Goal: Task Accomplishment & Management: Manage account settings

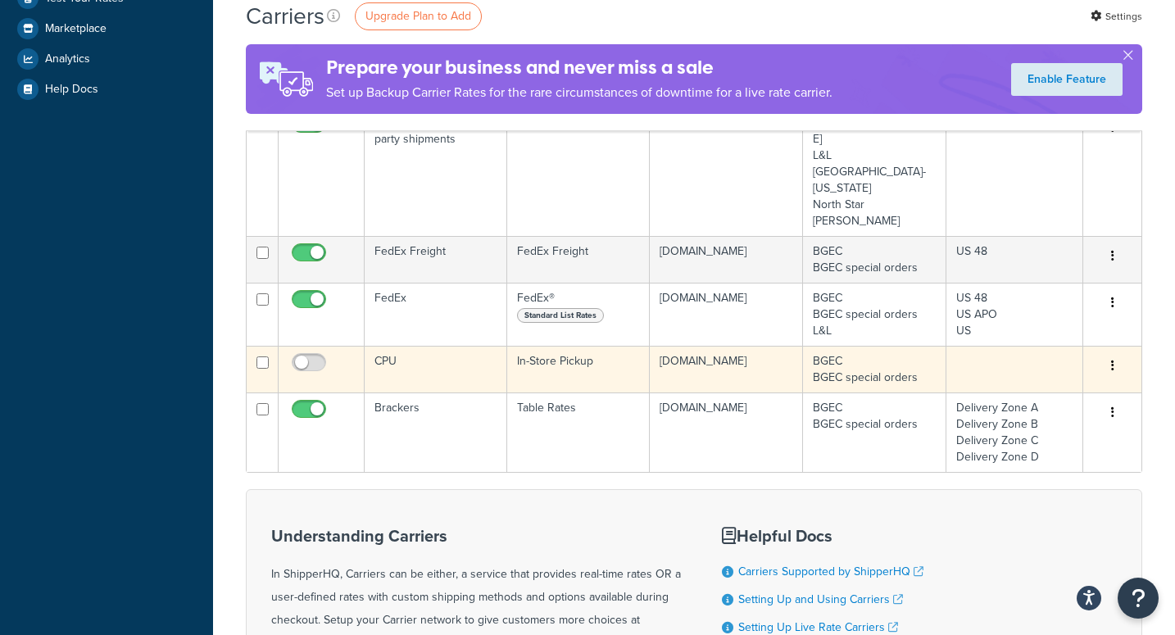
click at [1112, 360] on icon "button" at bounding box center [1112, 365] width 3 height 11
click at [1099, 353] on div "Edit Delete" at bounding box center [1112, 366] width 39 height 26
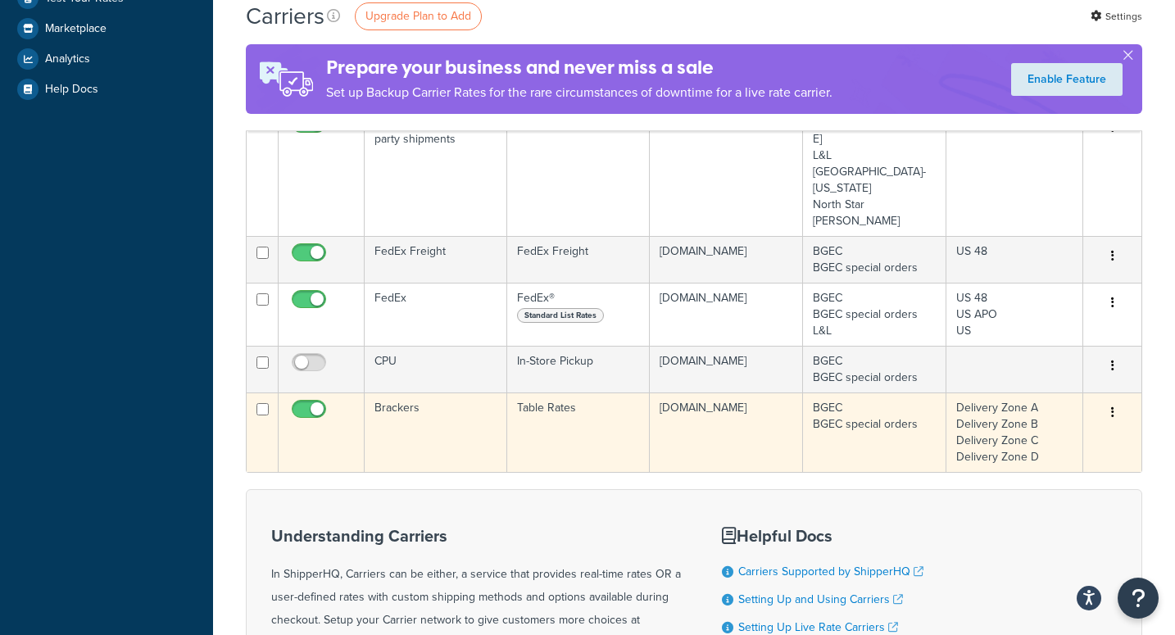
click at [433, 393] on td "Brackers" at bounding box center [436, 432] width 143 height 79
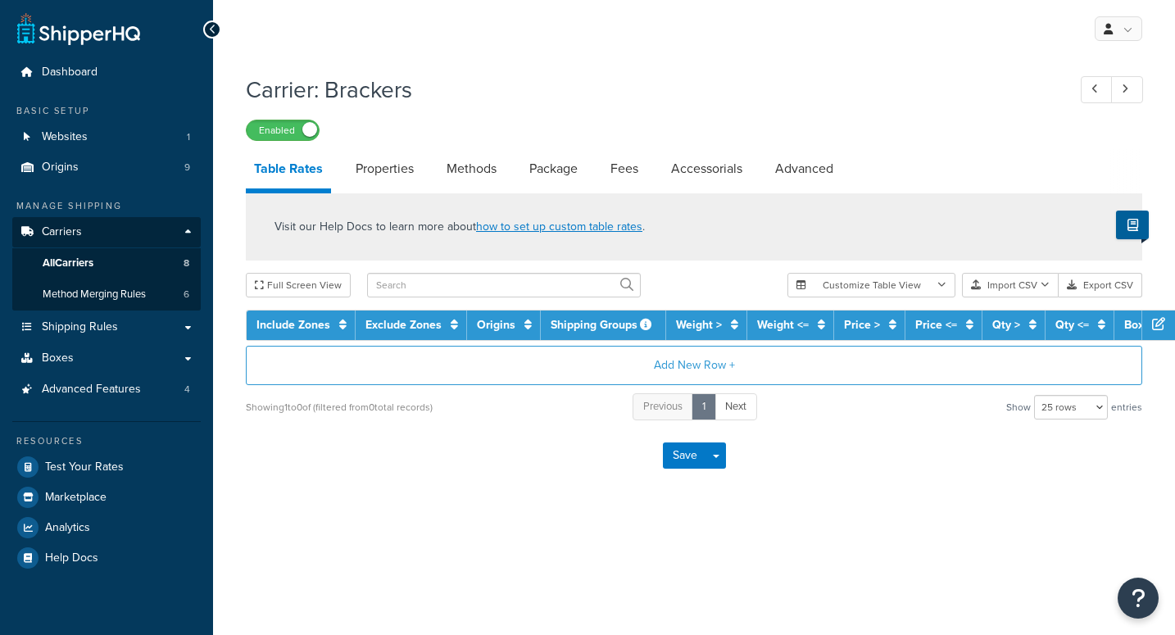
select select "25"
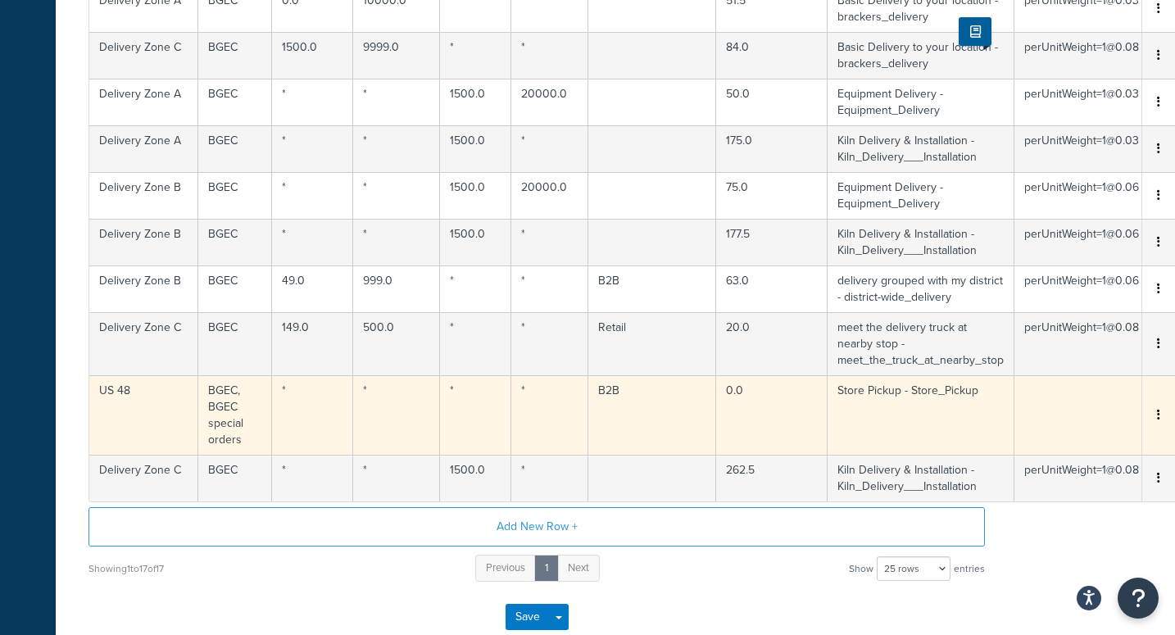
scroll to position [731, 157]
click at [1154, 417] on button "button" at bounding box center [1158, 416] width 13 height 18
click at [898, 434] on td "Store Pickup - Store_Pickup" at bounding box center [922, 414] width 187 height 79
select select "173751"
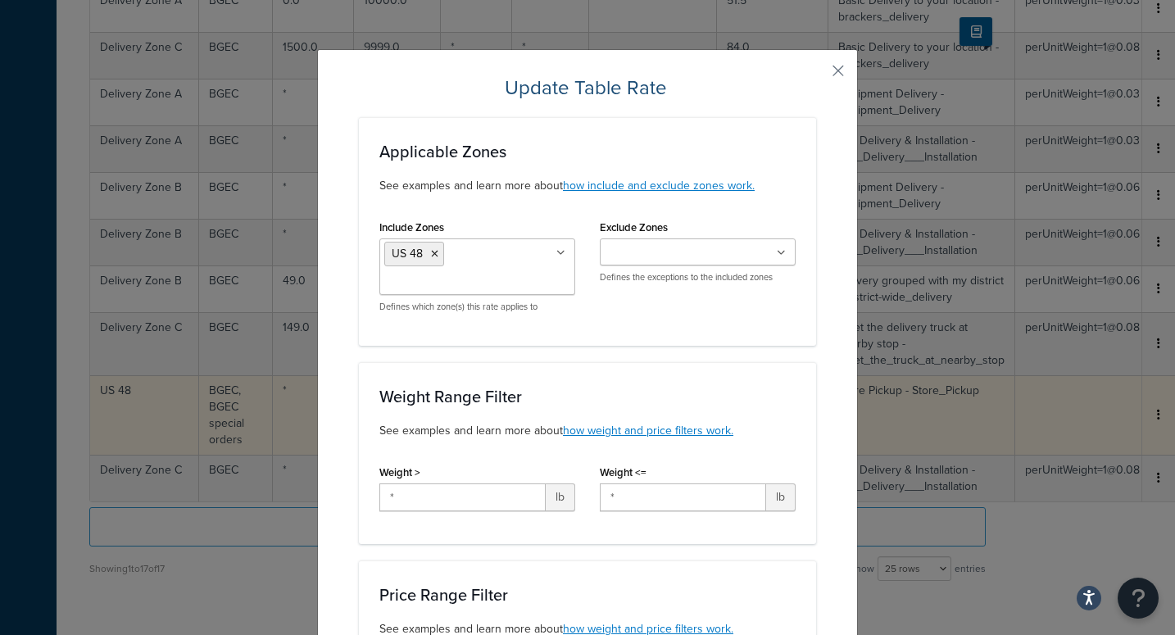
scroll to position [2, 0]
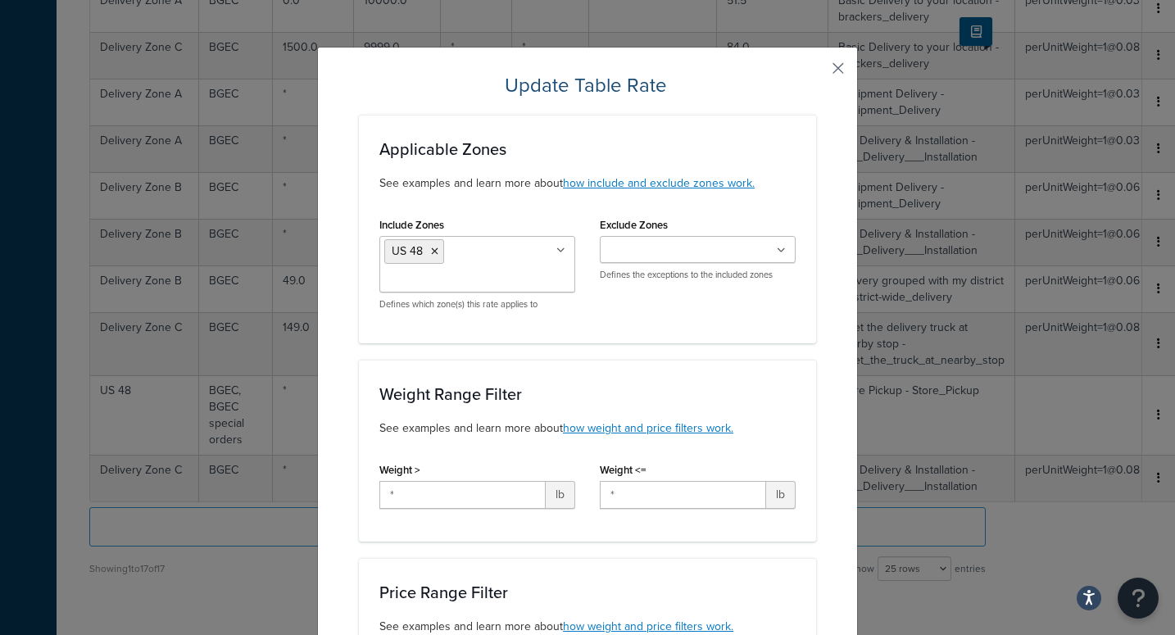
click at [816, 72] on button "button" at bounding box center [814, 74] width 4 height 4
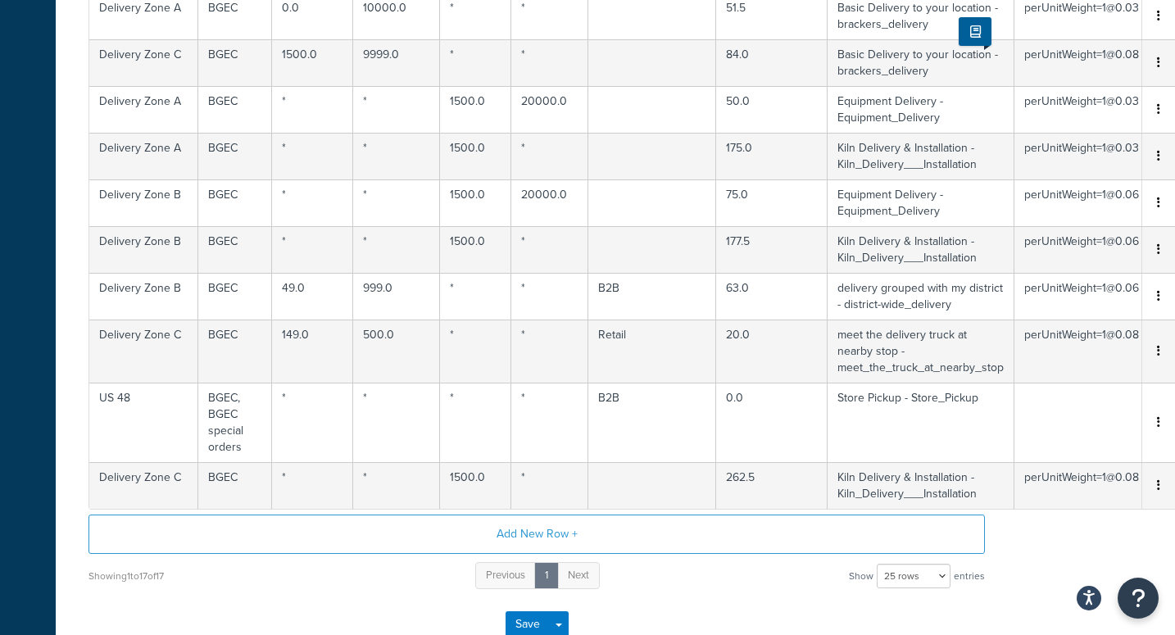
scroll to position [724, 157]
click at [1161, 426] on button "button" at bounding box center [1158, 423] width 13 height 18
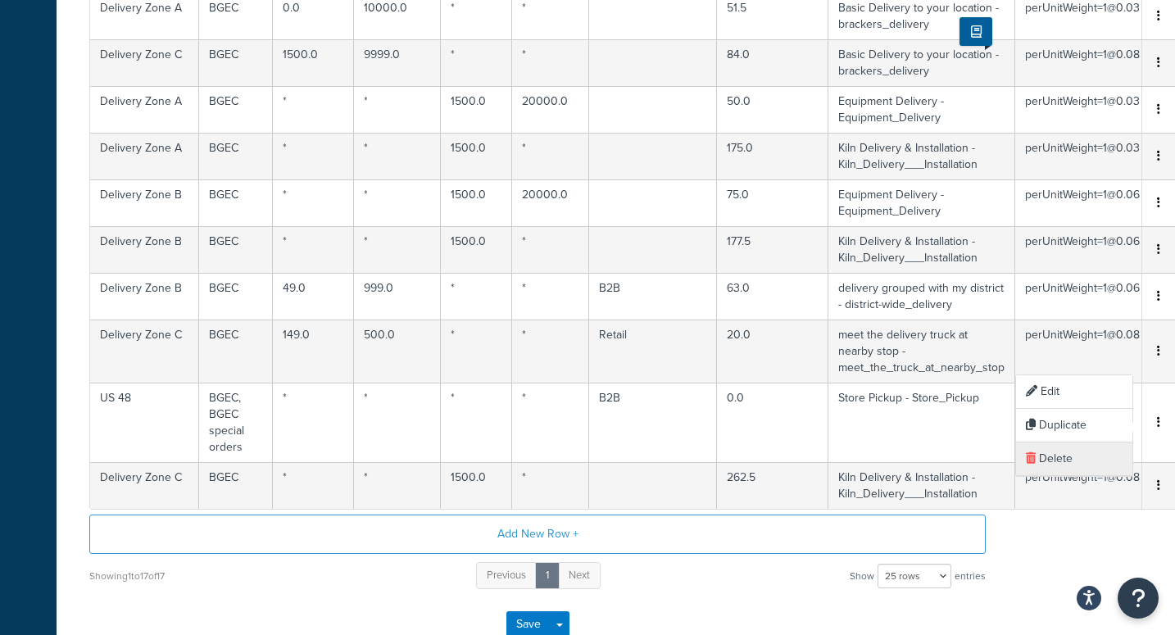
click at [1074, 459] on div "Delete" at bounding box center [1074, 460] width 116 height 34
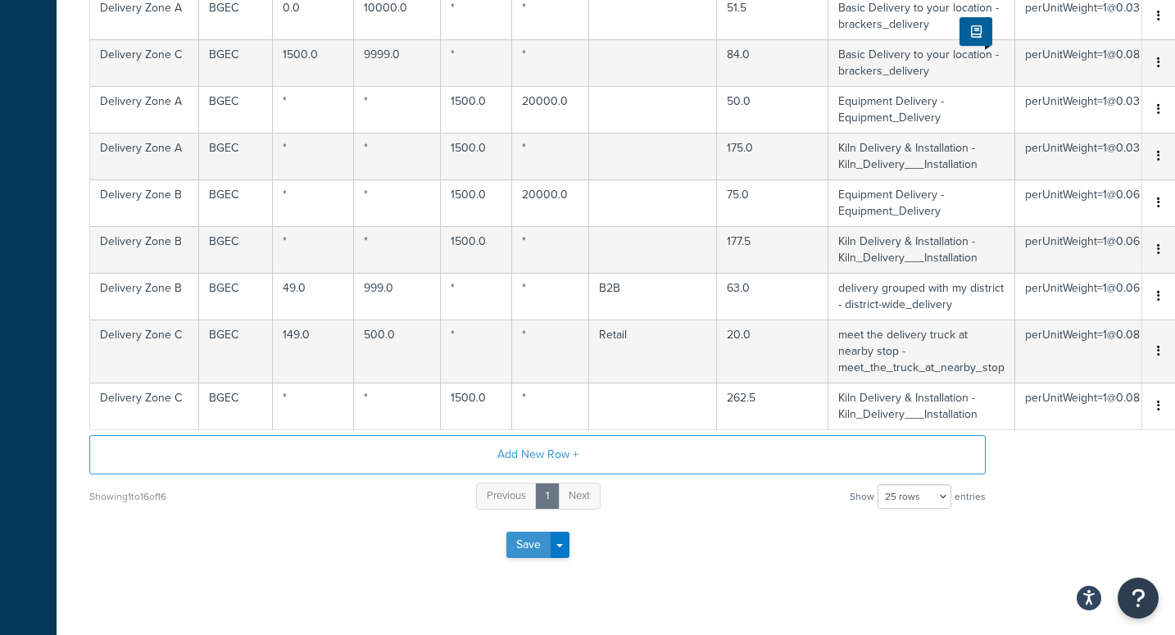
click at [526, 550] on button "Save" at bounding box center [528, 545] width 44 height 26
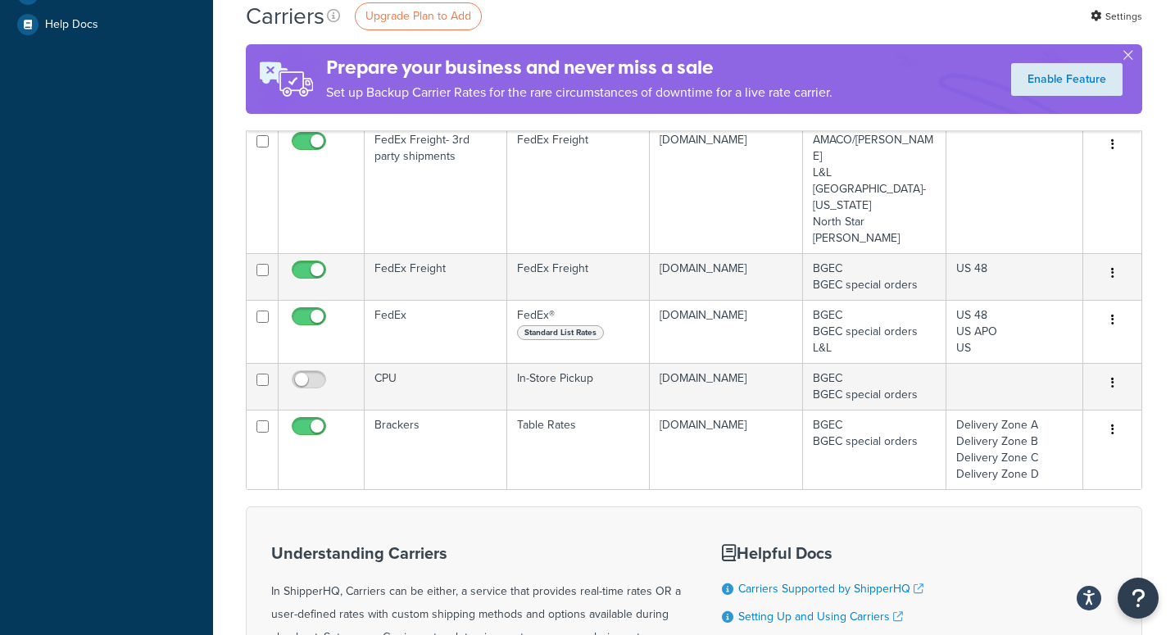
scroll to position [520, 0]
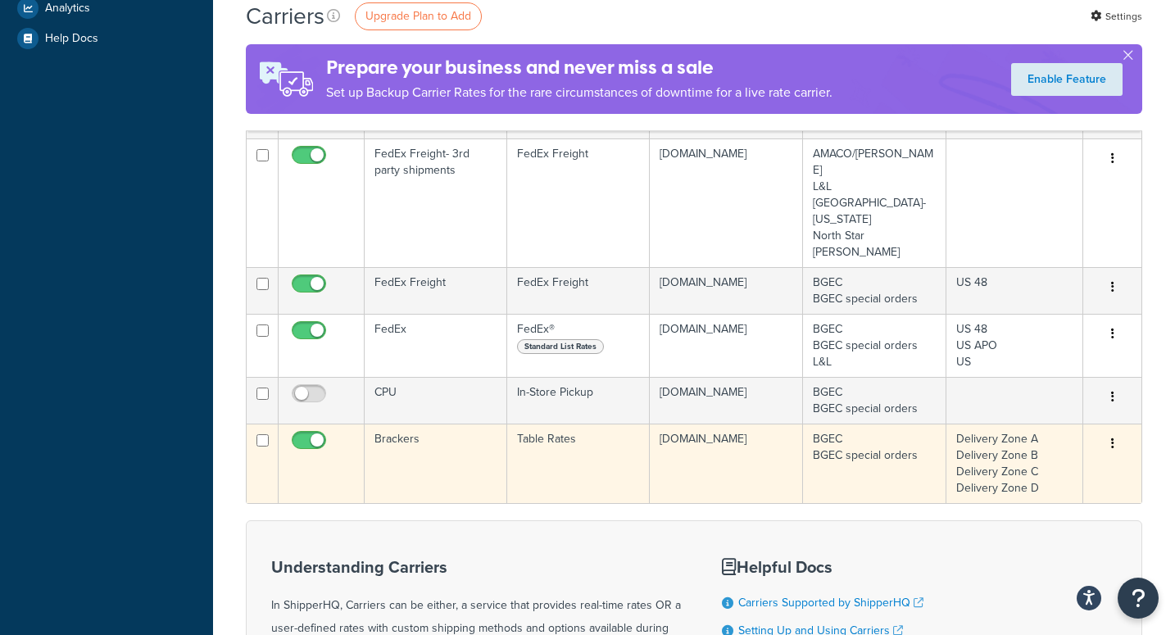
click at [579, 424] on td "Table Rates" at bounding box center [578, 463] width 143 height 79
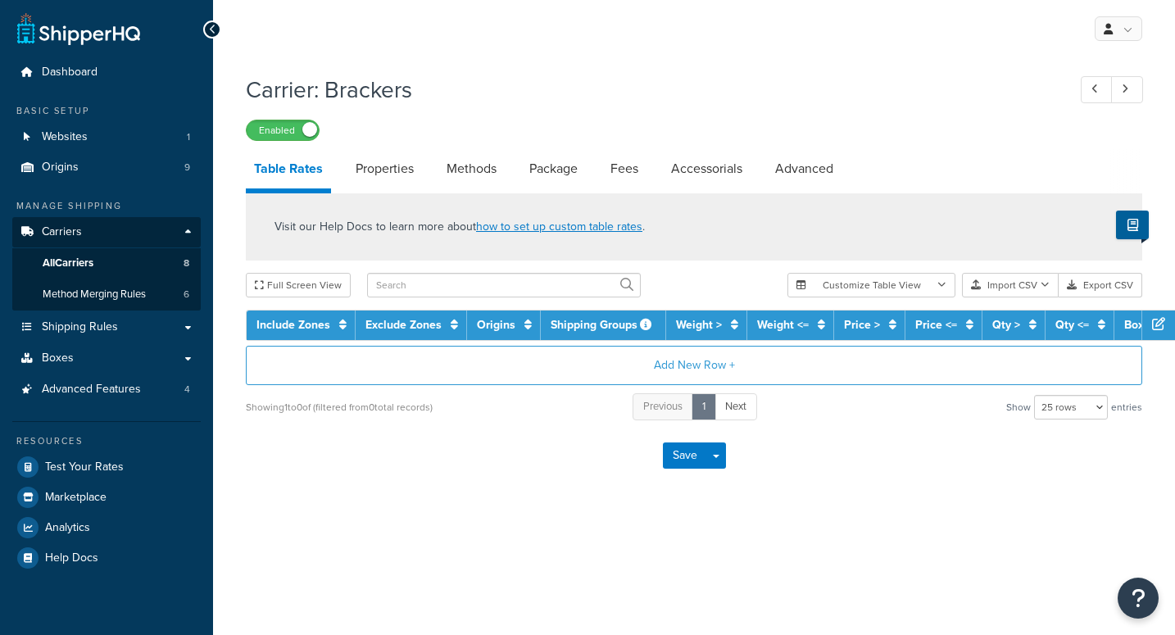
select select "25"
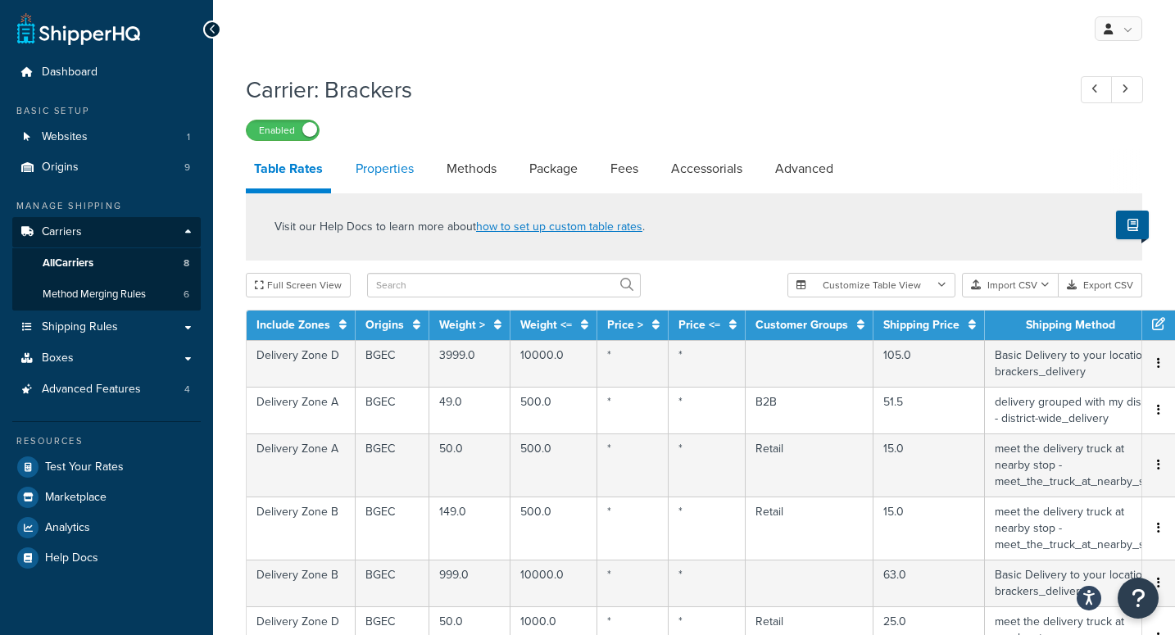
click at [393, 174] on link "Properties" at bounding box center [384, 168] width 75 height 39
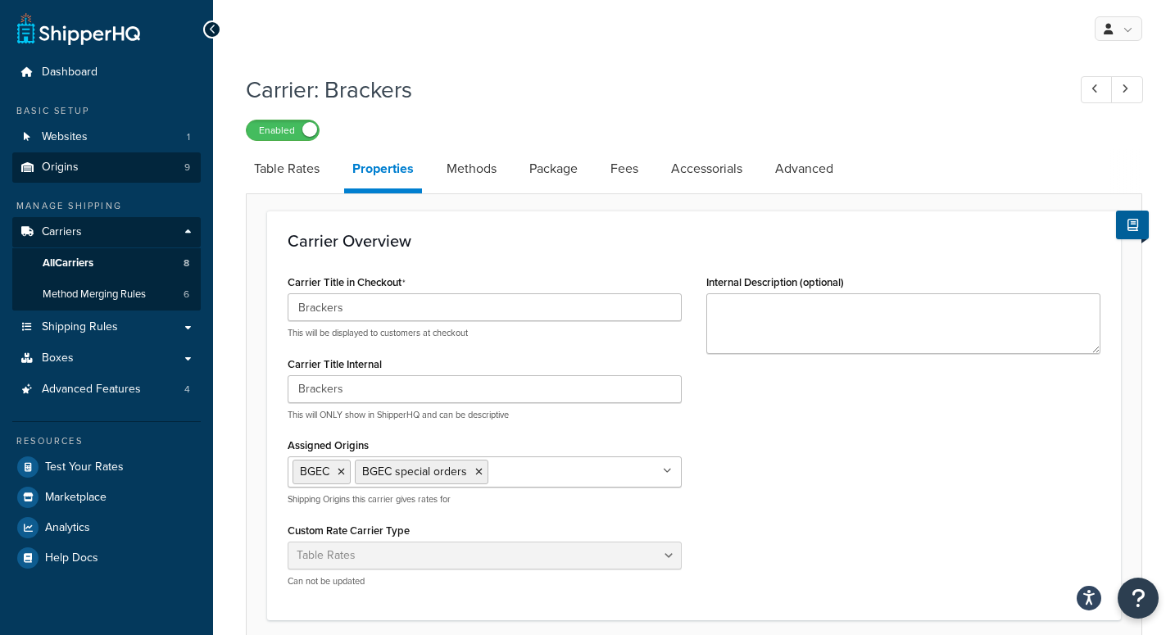
click at [85, 163] on link "Origins 9" at bounding box center [106, 167] width 189 height 30
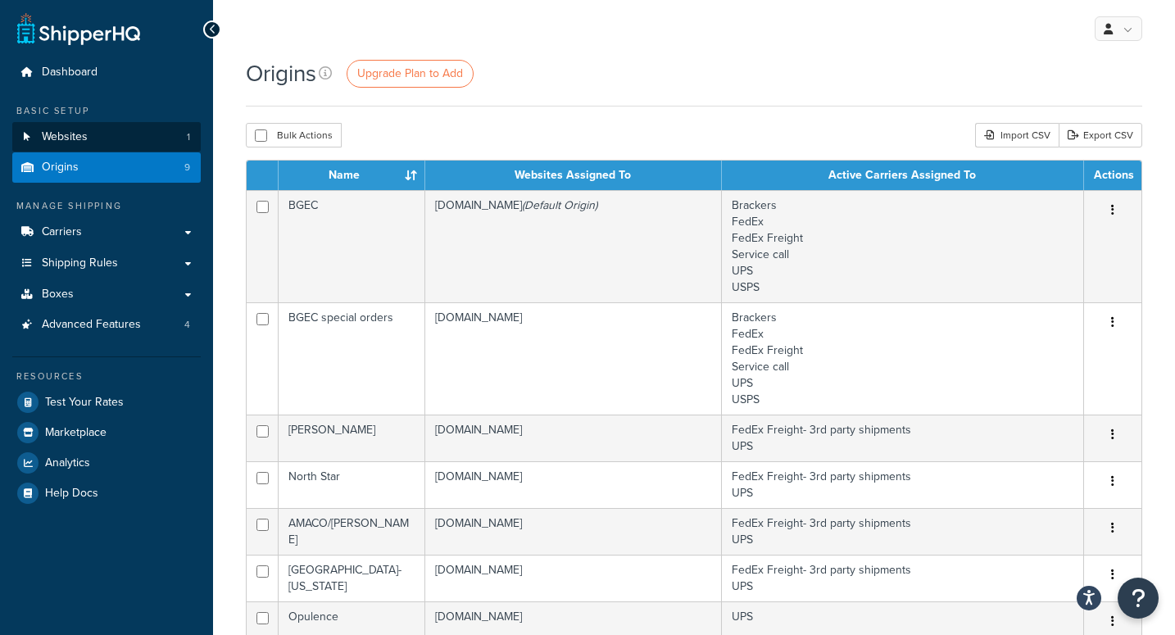
click at [66, 135] on span "Websites" at bounding box center [65, 137] width 46 height 14
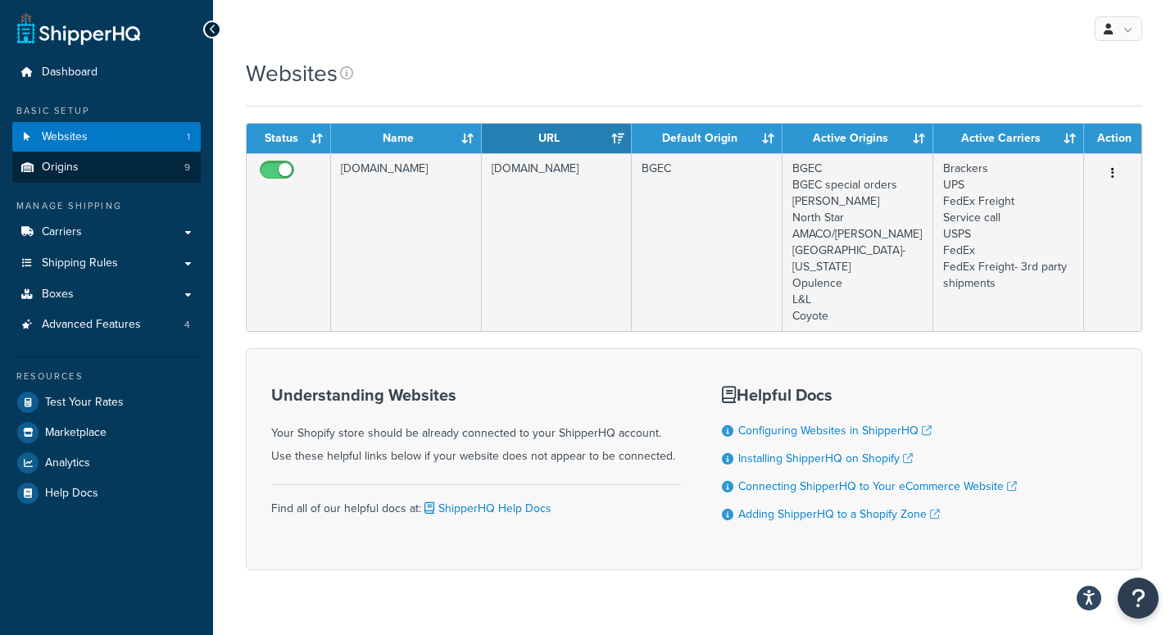
click at [95, 170] on link "Origins 9" at bounding box center [106, 167] width 189 height 30
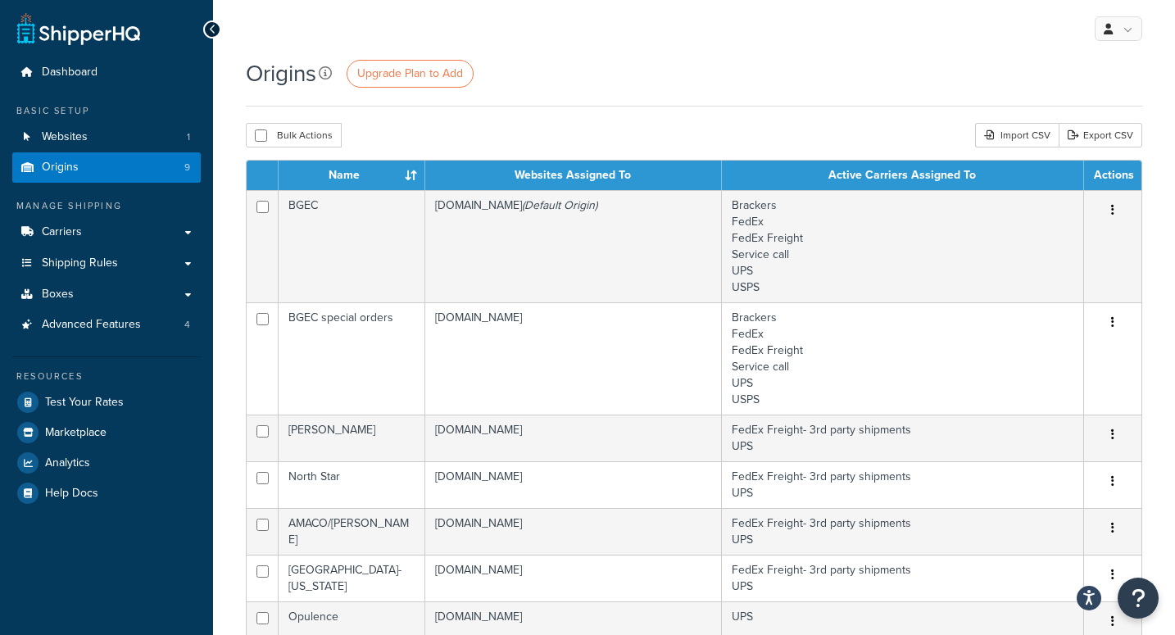
click at [326, 72] on icon at bounding box center [325, 72] width 13 height 13
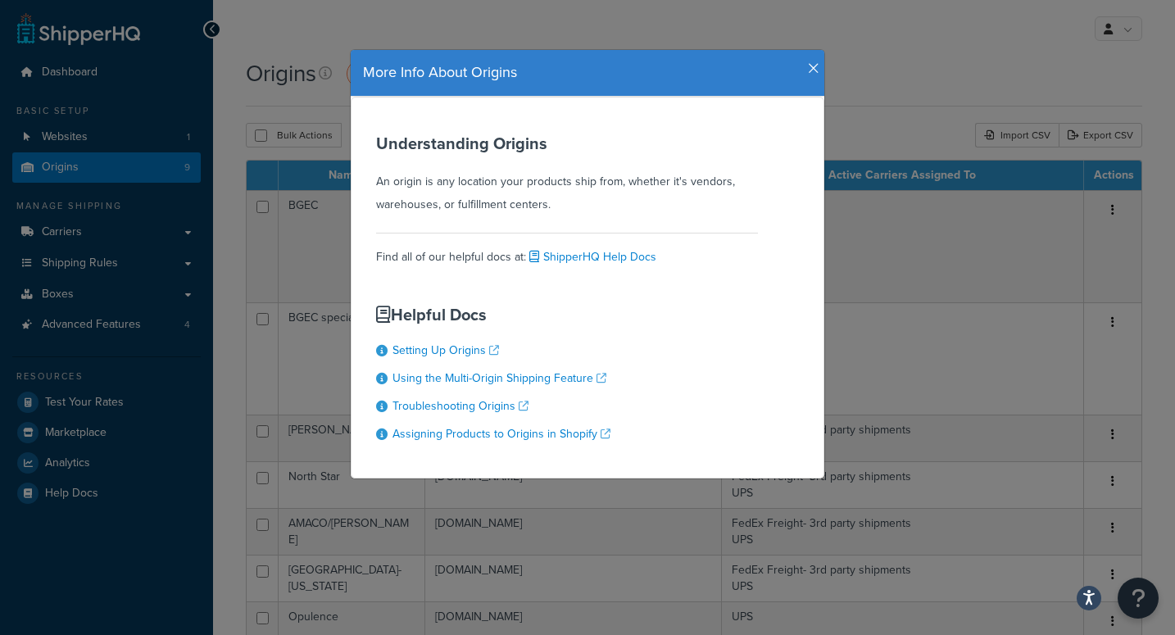
click at [811, 57] on div "More Info About Origins" at bounding box center [588, 73] width 474 height 47
click at [811, 68] on icon "button" at bounding box center [813, 68] width 11 height 15
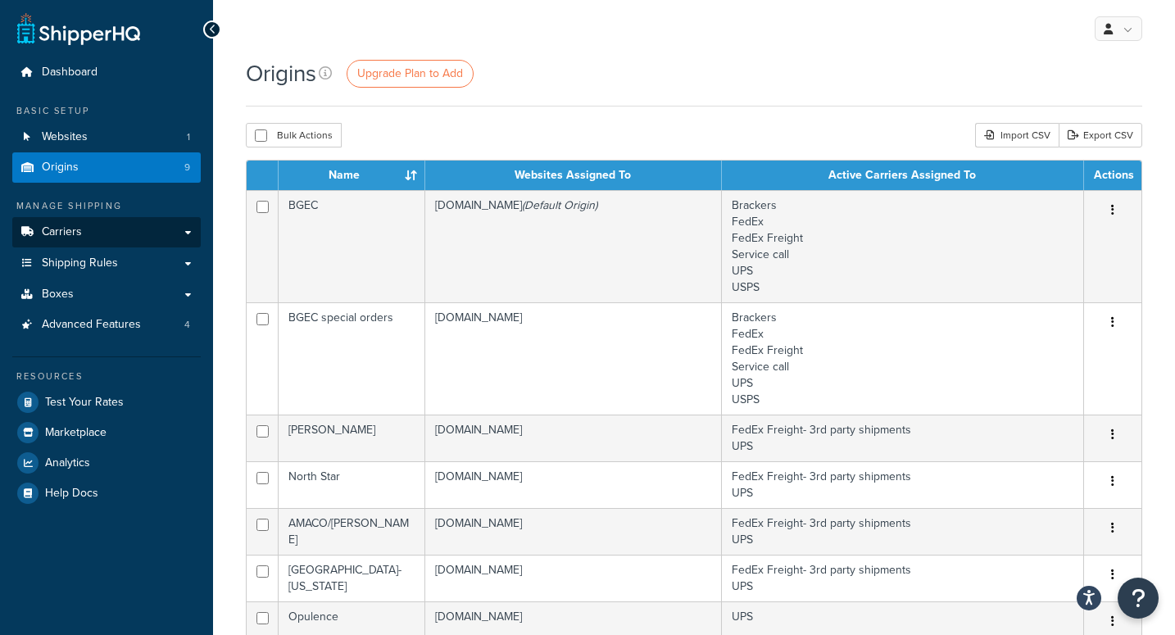
click at [104, 229] on link "Carriers" at bounding box center [106, 232] width 189 height 30
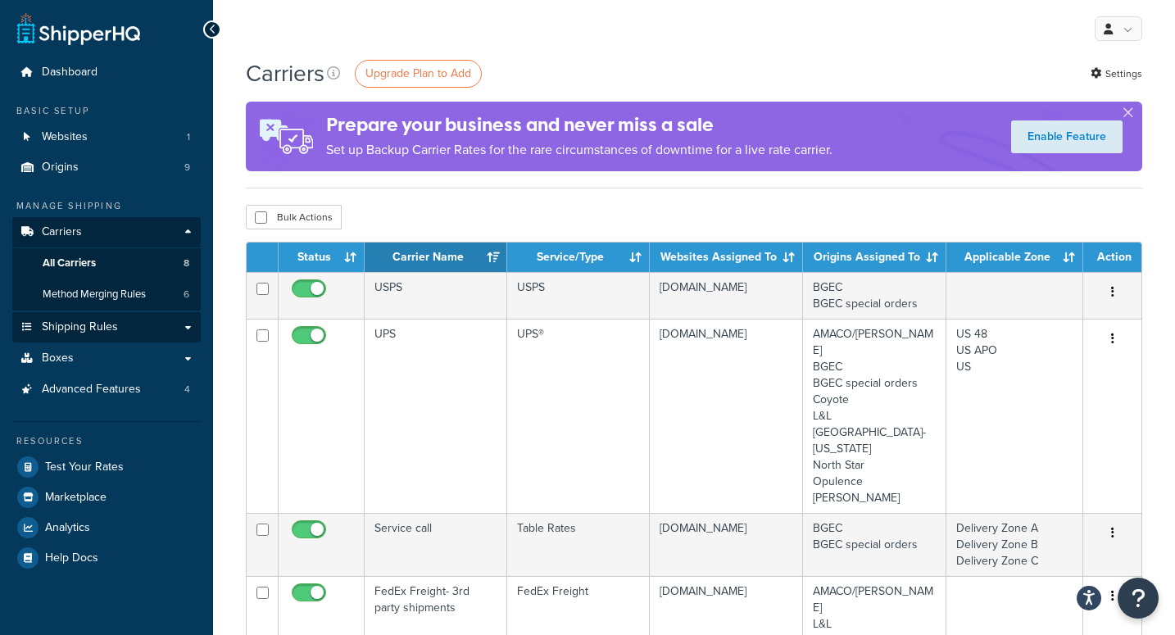
click at [82, 323] on span "Shipping Rules" at bounding box center [80, 327] width 76 height 14
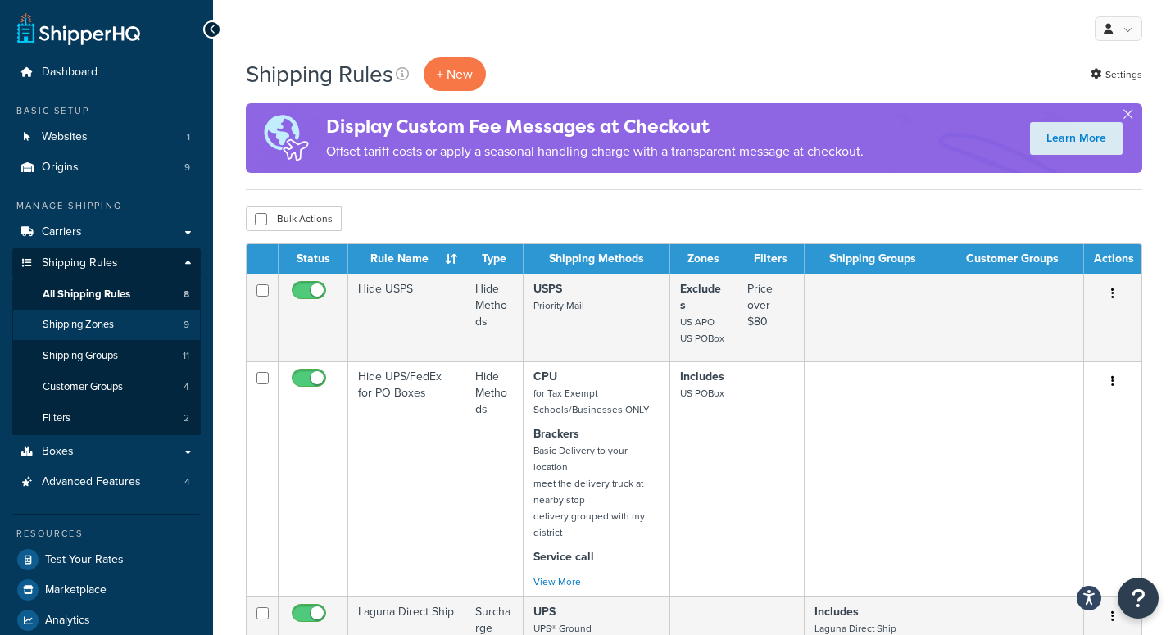
click at [107, 329] on link "Shipping Zones 9" at bounding box center [106, 325] width 189 height 30
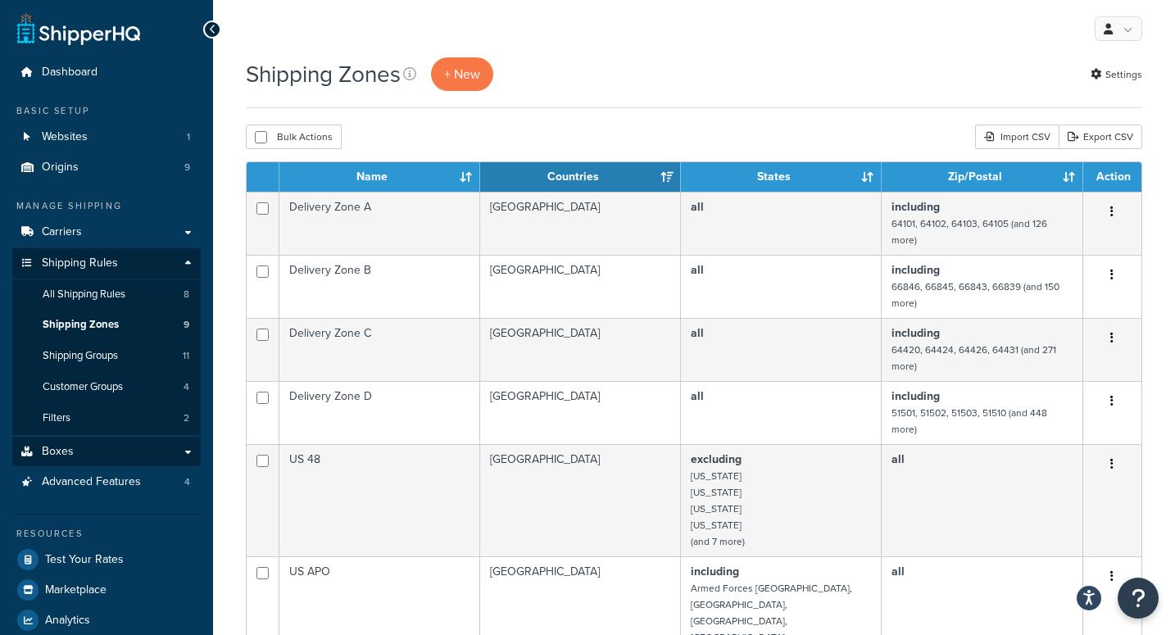
click at [70, 447] on span "Boxes" at bounding box center [58, 452] width 32 height 14
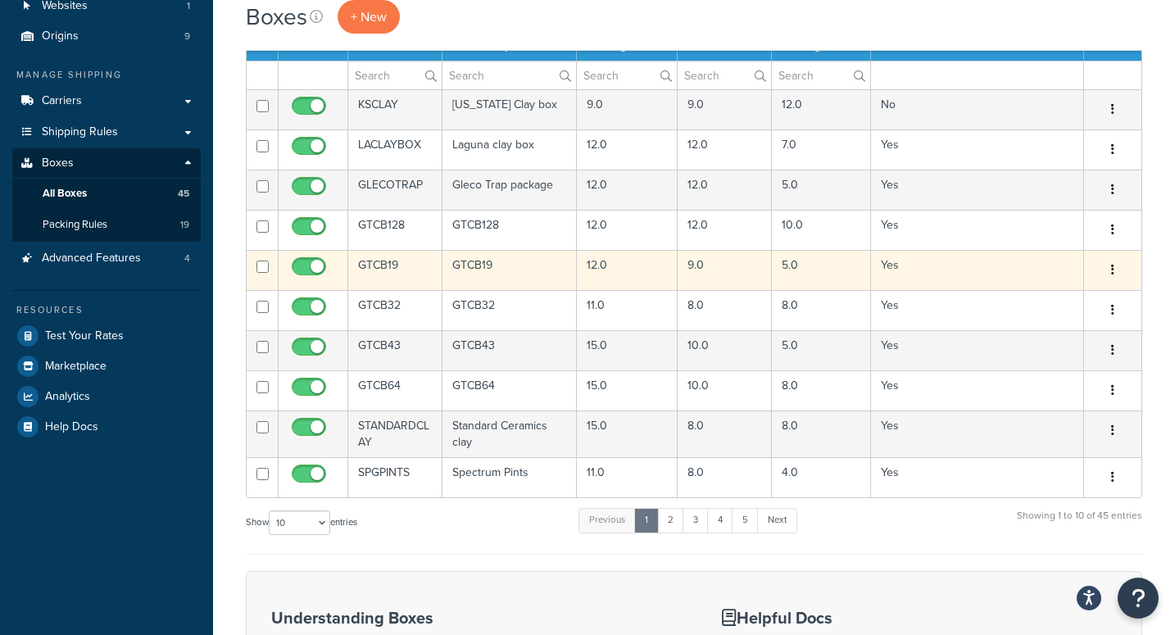
scroll to position [134, 0]
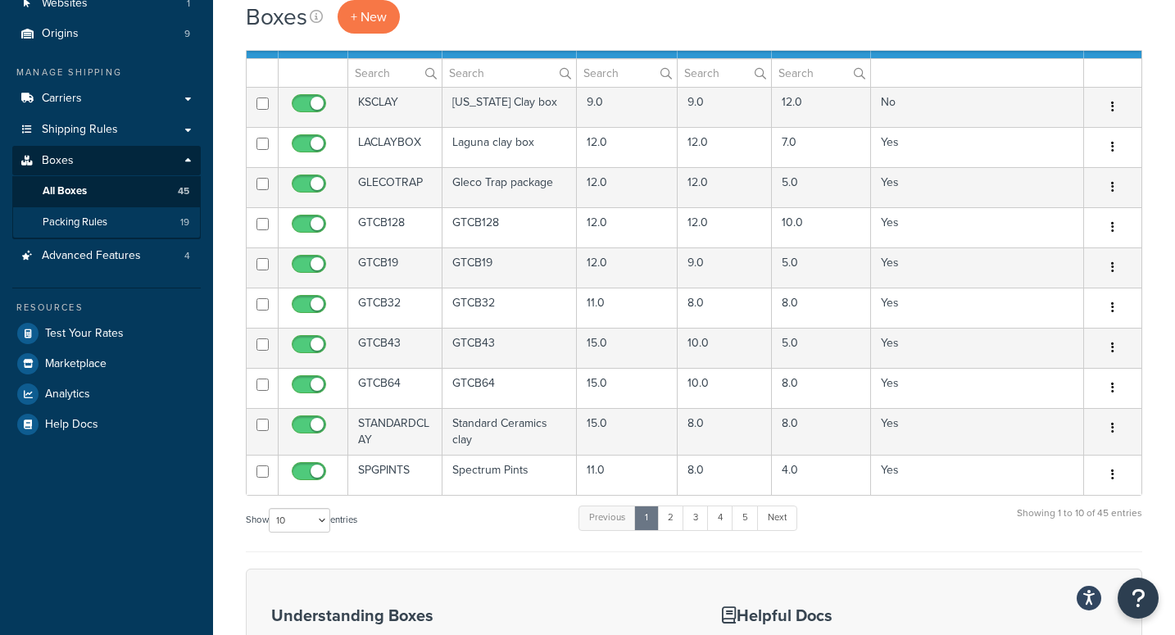
click at [88, 219] on span "Packing Rules" at bounding box center [75, 223] width 65 height 14
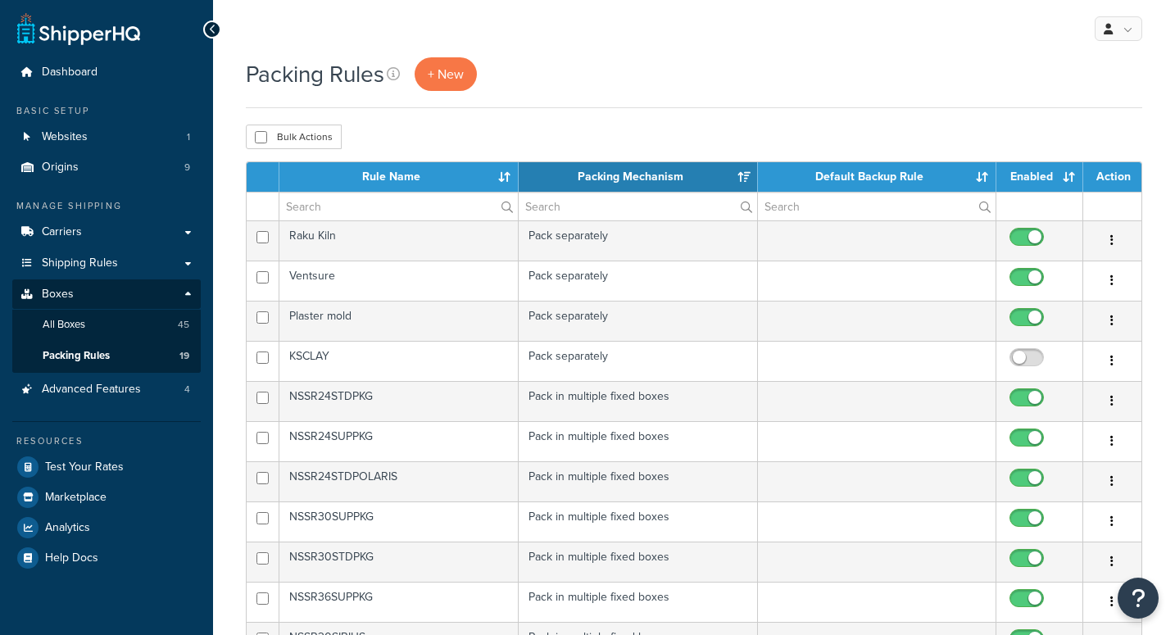
select select "15"
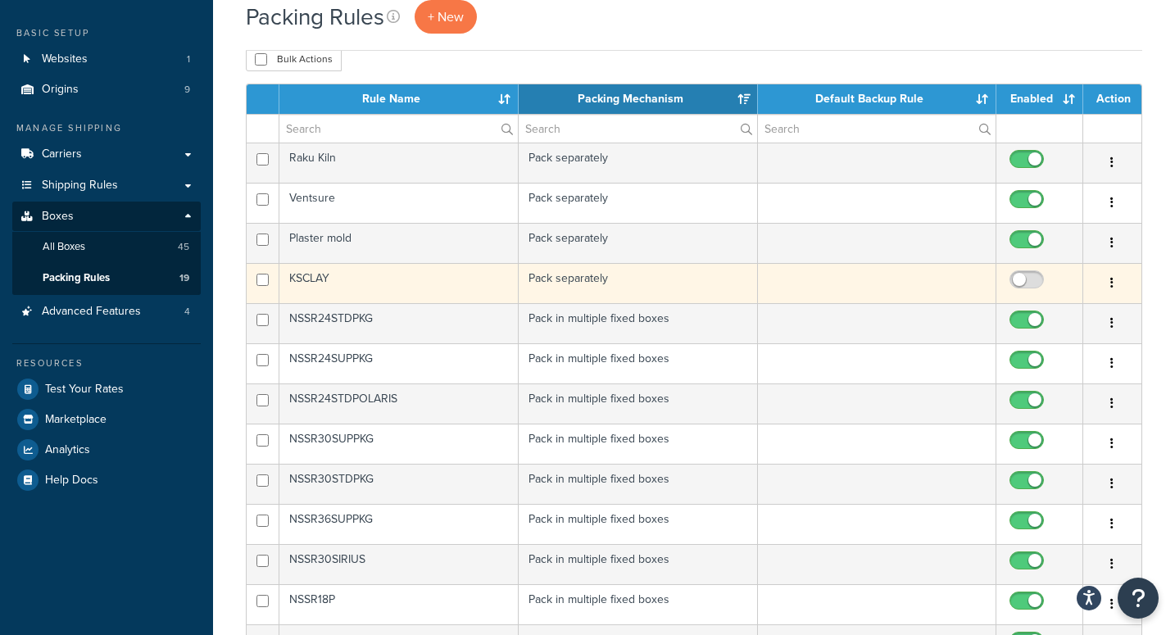
scroll to position [83, 0]
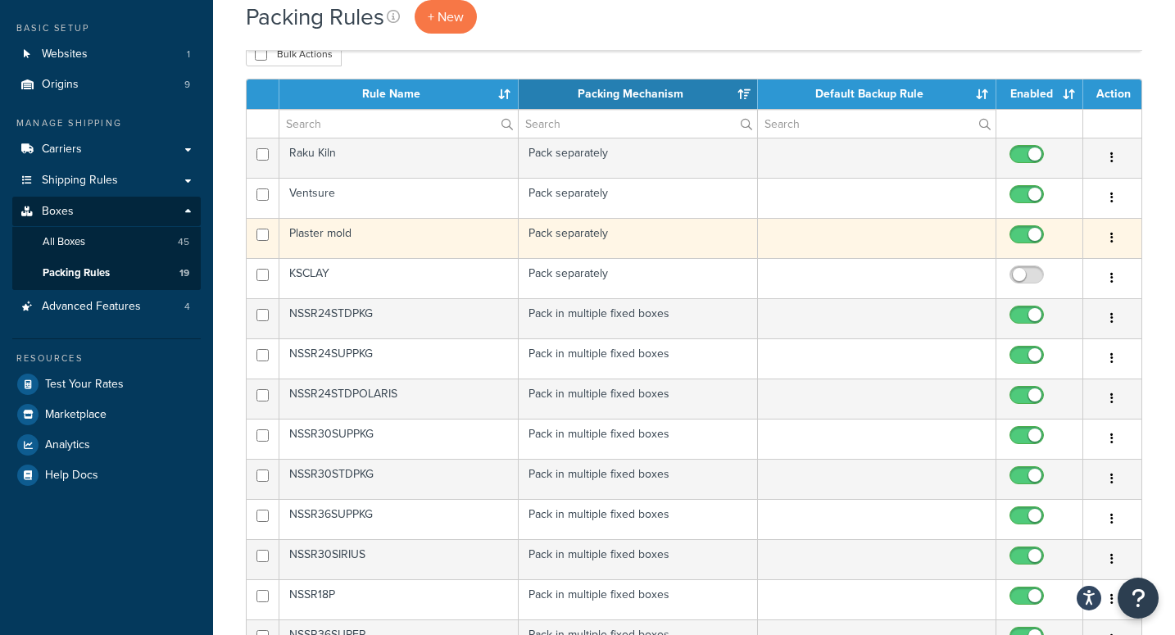
click at [1110, 240] on button "button" at bounding box center [1112, 238] width 23 height 26
click at [1109, 239] on button "button" at bounding box center [1112, 238] width 23 height 26
click at [1073, 272] on link "Edit" at bounding box center [1046, 272] width 129 height 34
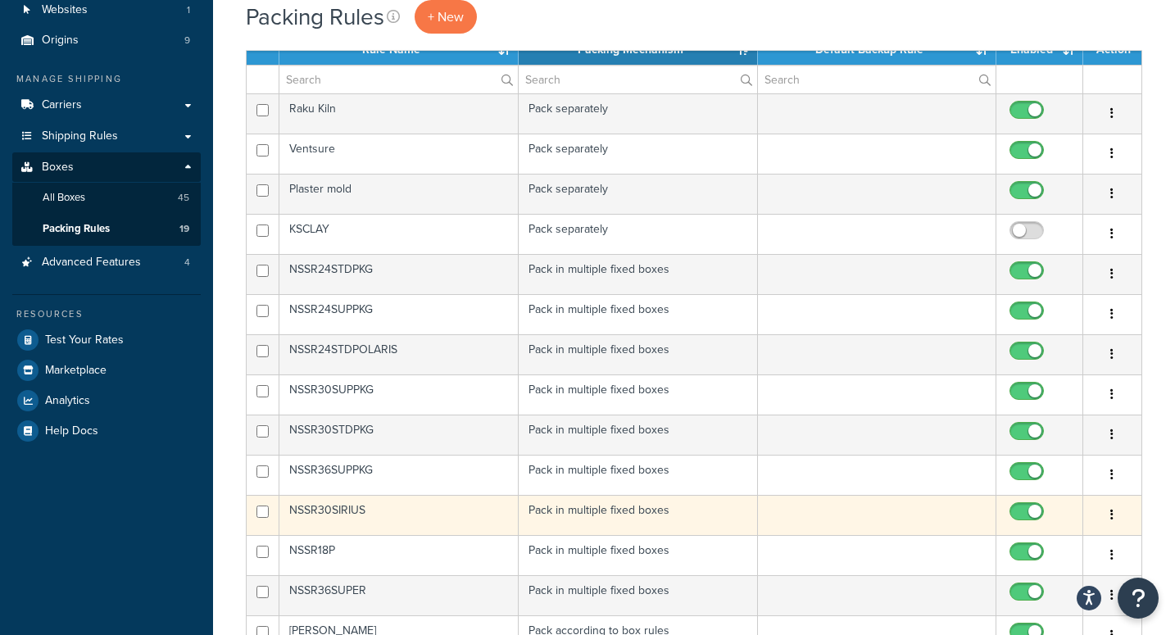
scroll to position [124, 0]
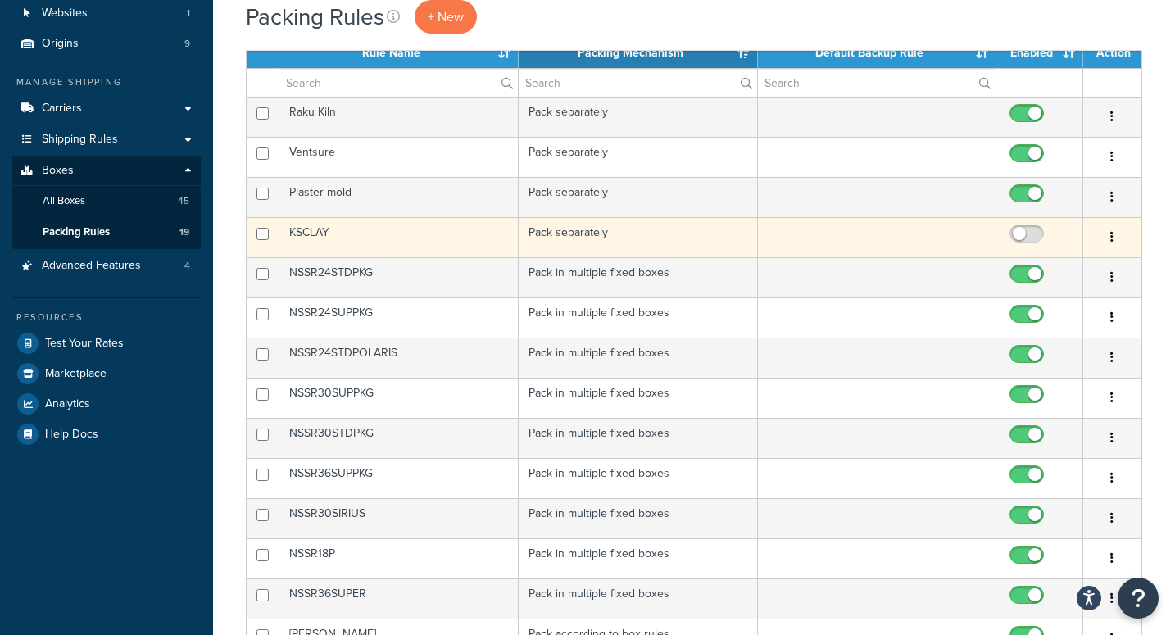
click at [317, 236] on td "KSCLAY" at bounding box center [398, 237] width 239 height 40
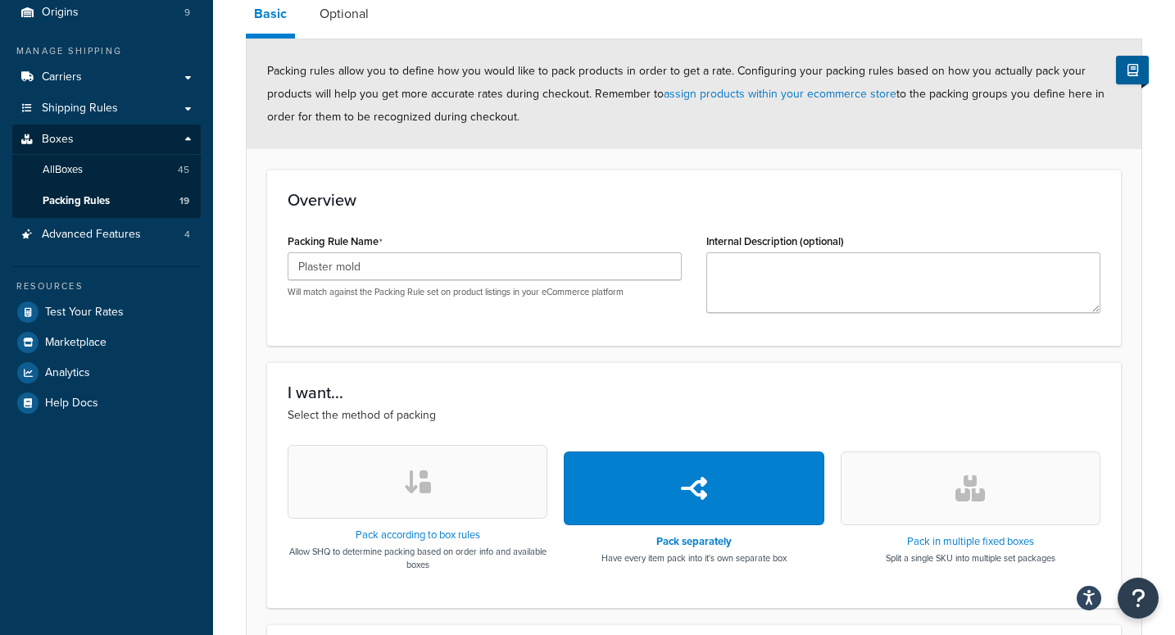
scroll to position [146, 0]
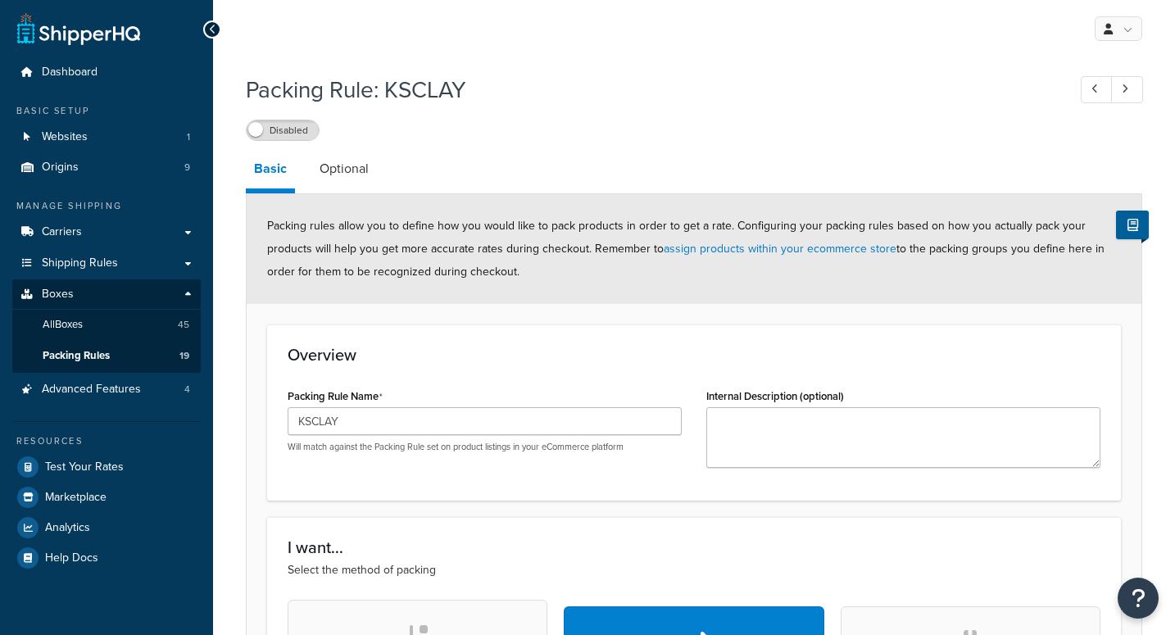
select select "581710"
click at [348, 170] on link "Optional" at bounding box center [344, 168] width 66 height 39
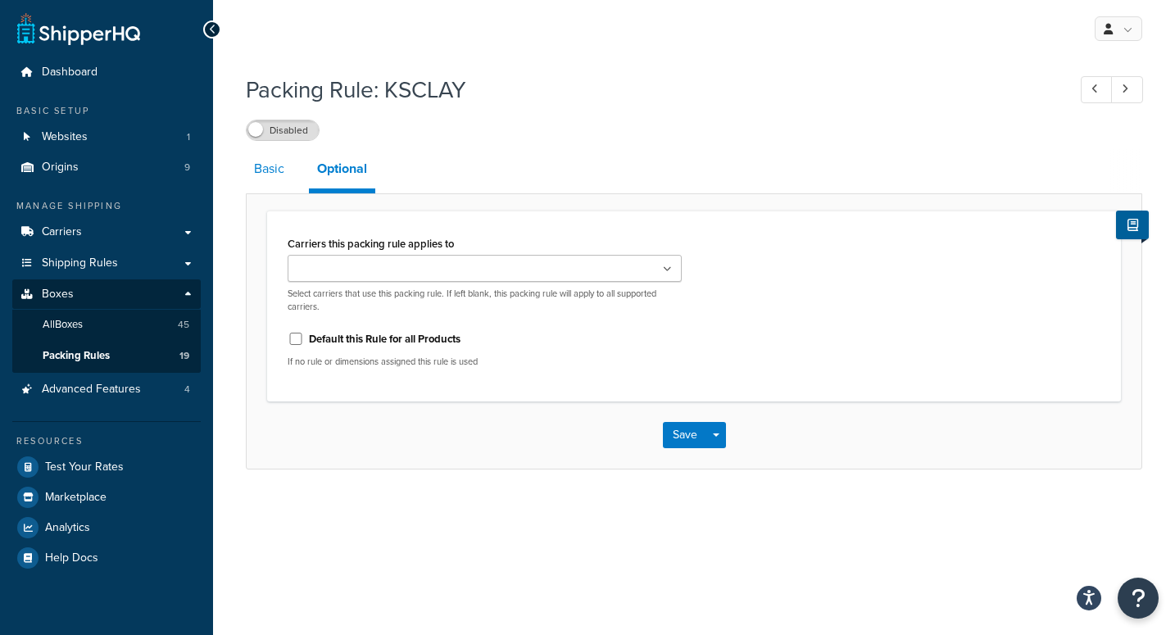
click at [269, 167] on link "Basic" at bounding box center [269, 168] width 47 height 39
select select "581710"
